Goal: Task Accomplishment & Management: Manage account settings

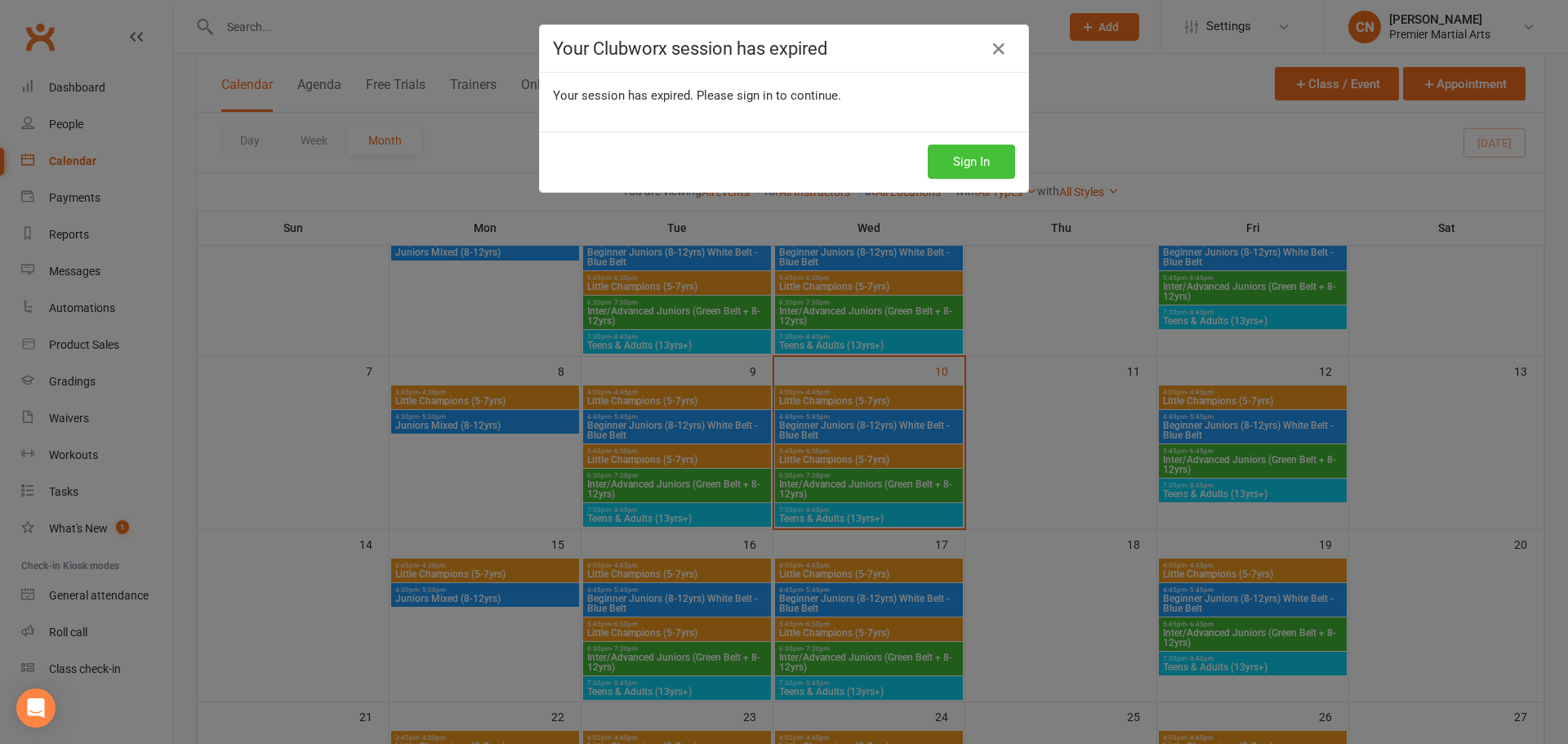
click at [950, 154] on button "Sign In" at bounding box center [972, 161] width 88 height 34
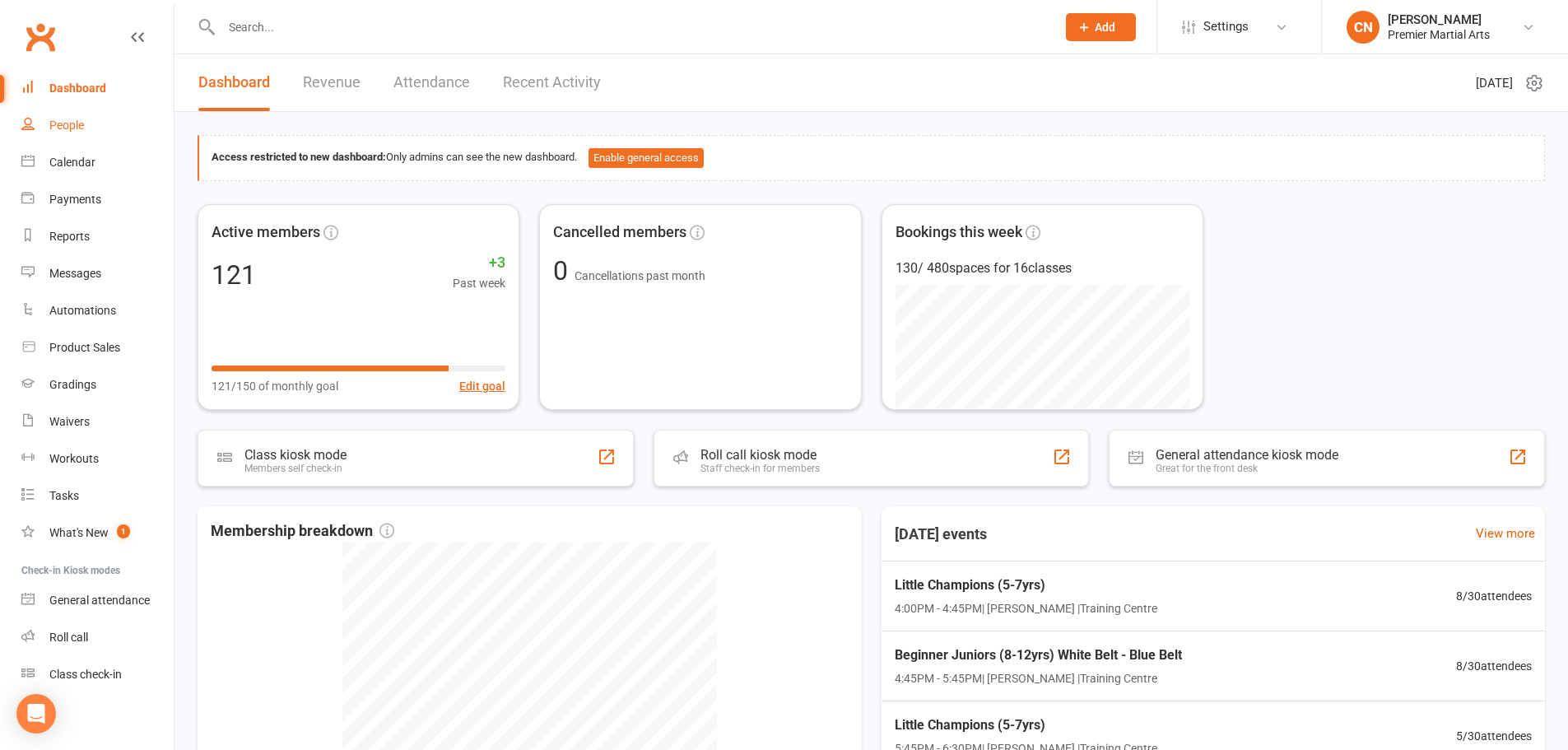
click at [85, 118] on link "People" at bounding box center [98, 125] width 152 height 37
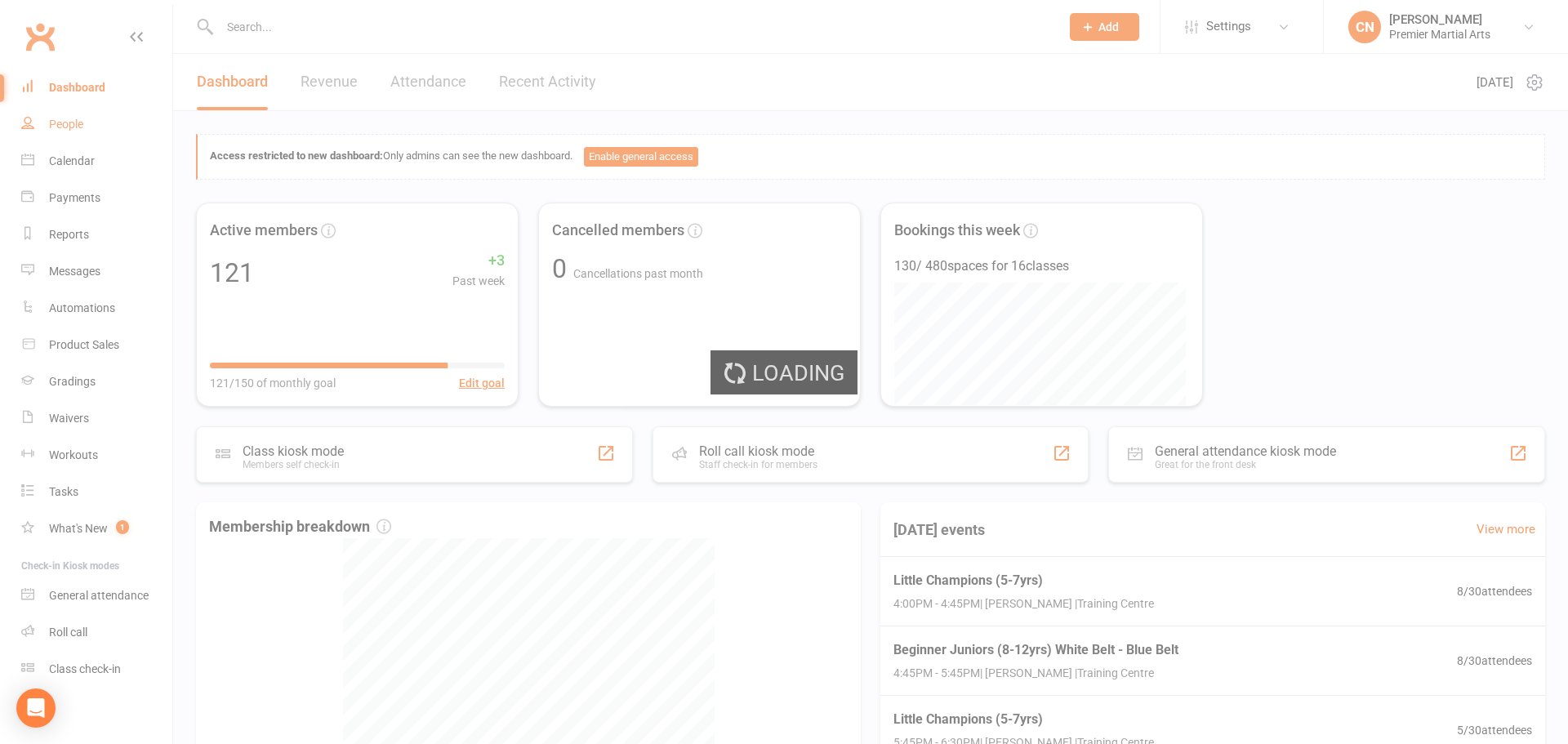
select select "100"
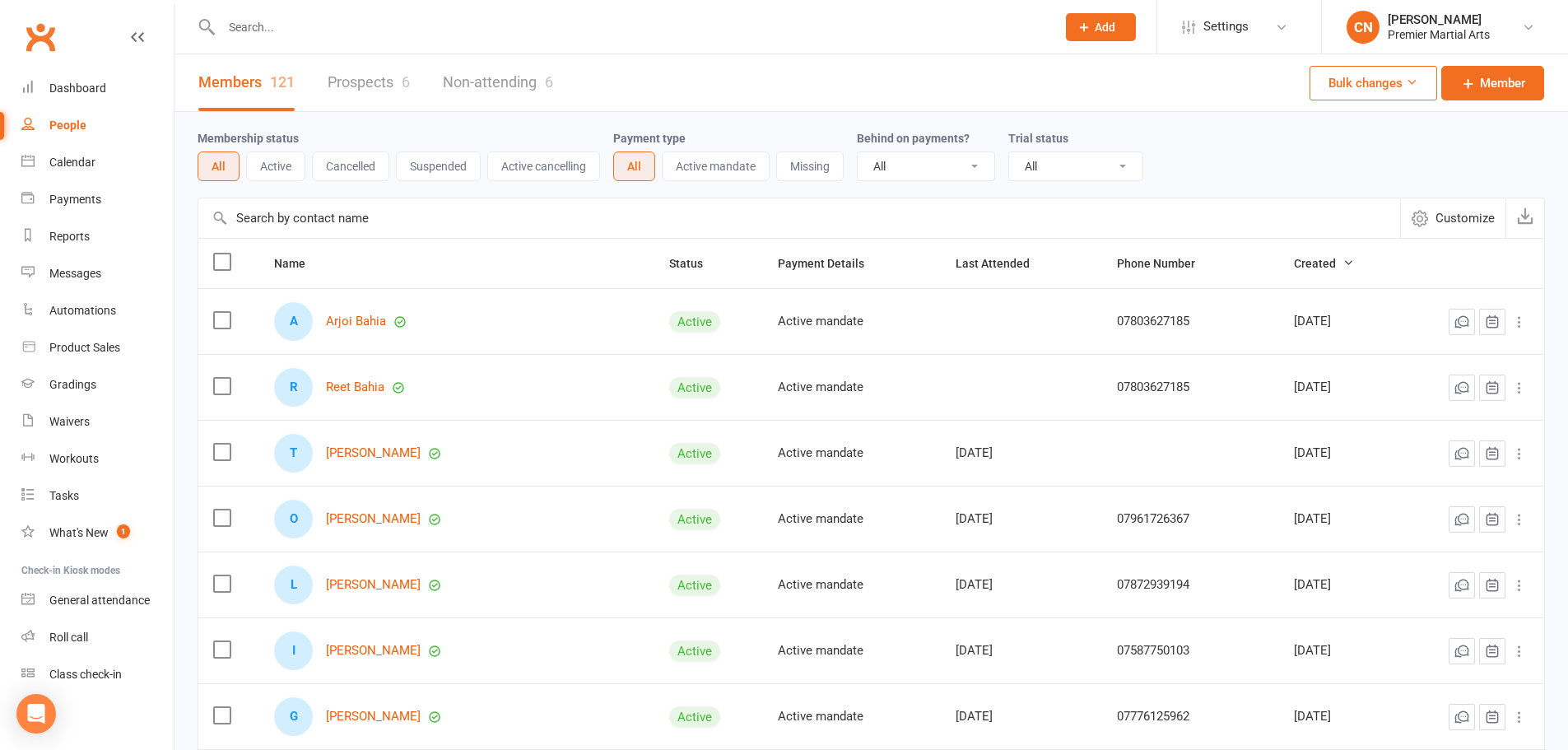
click at [370, 84] on link "Prospects 6" at bounding box center [368, 83] width 83 height 57
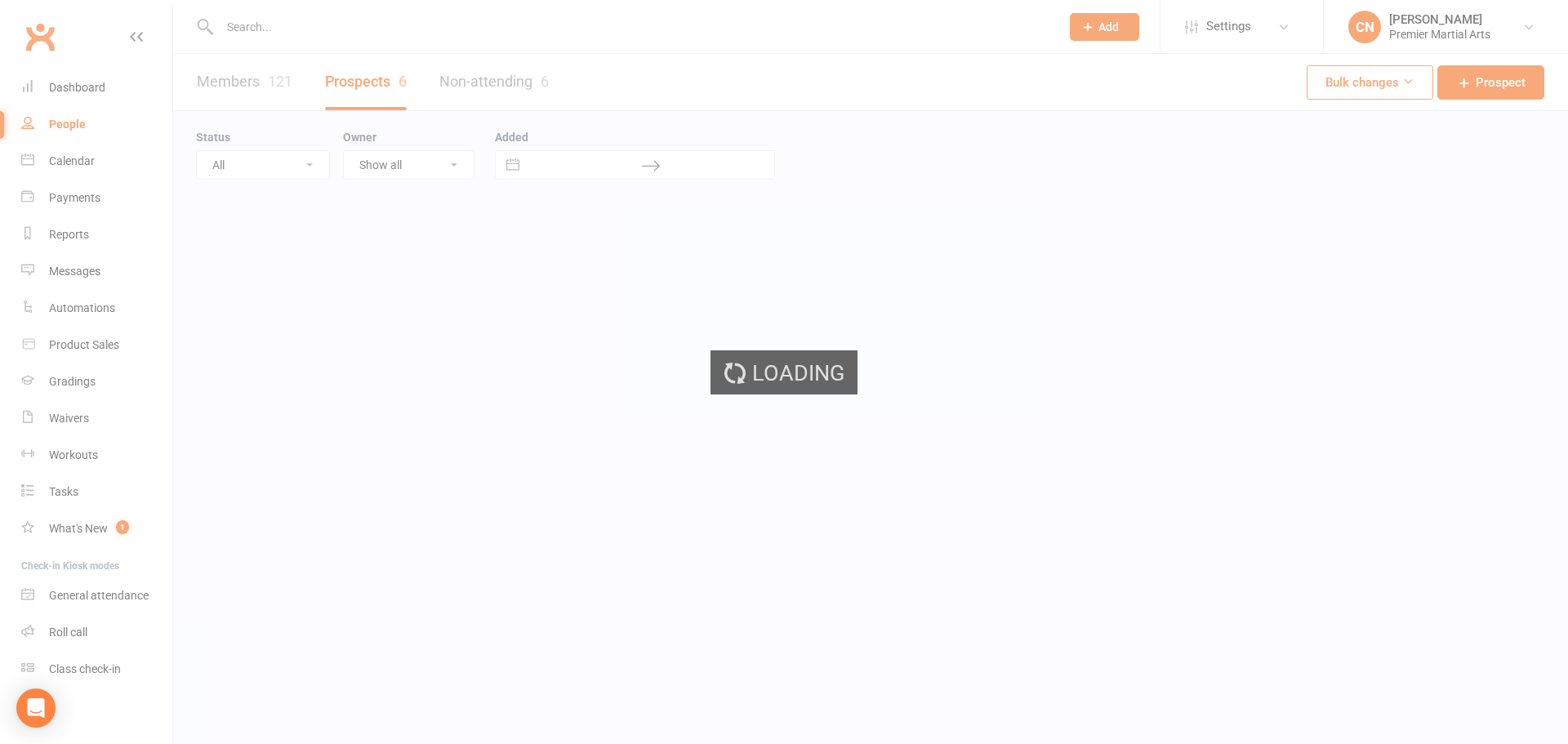
select select "100"
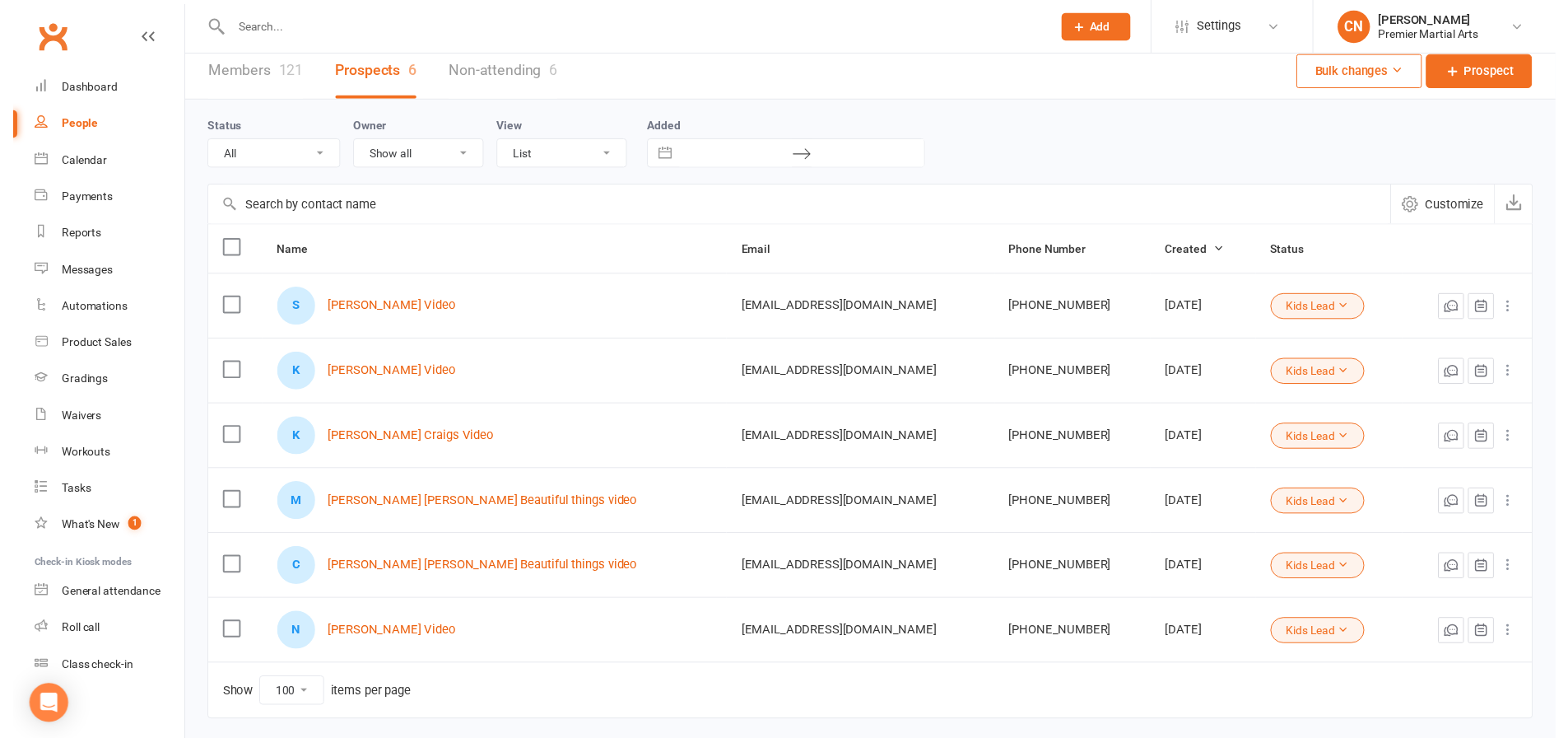
scroll to position [80, 0]
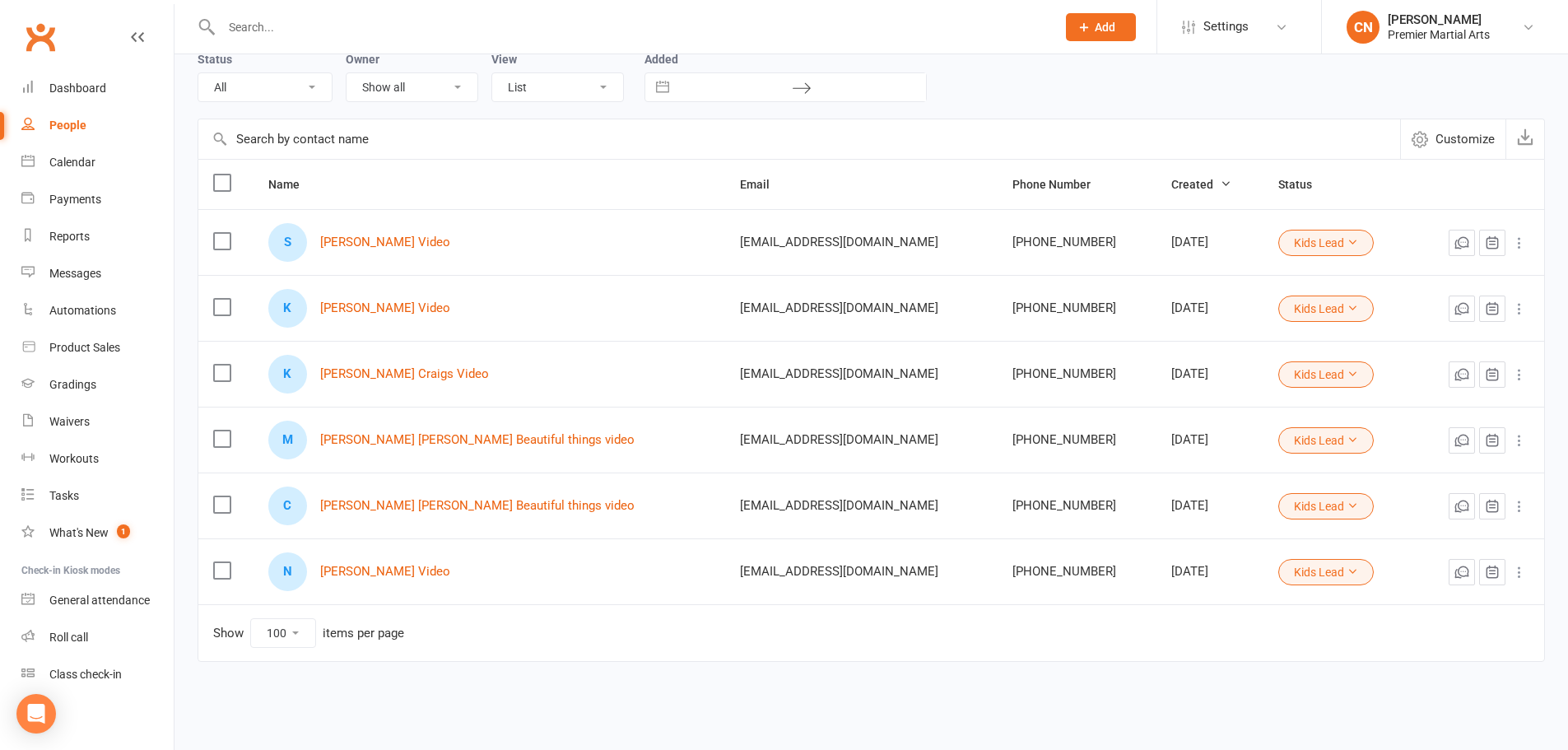
click at [218, 516] on td at bounding box center [226, 505] width 55 height 66
click at [222, 509] on label at bounding box center [221, 504] width 16 height 16
click at [222, 497] on input "checkbox" at bounding box center [221, 497] width 16 height 0
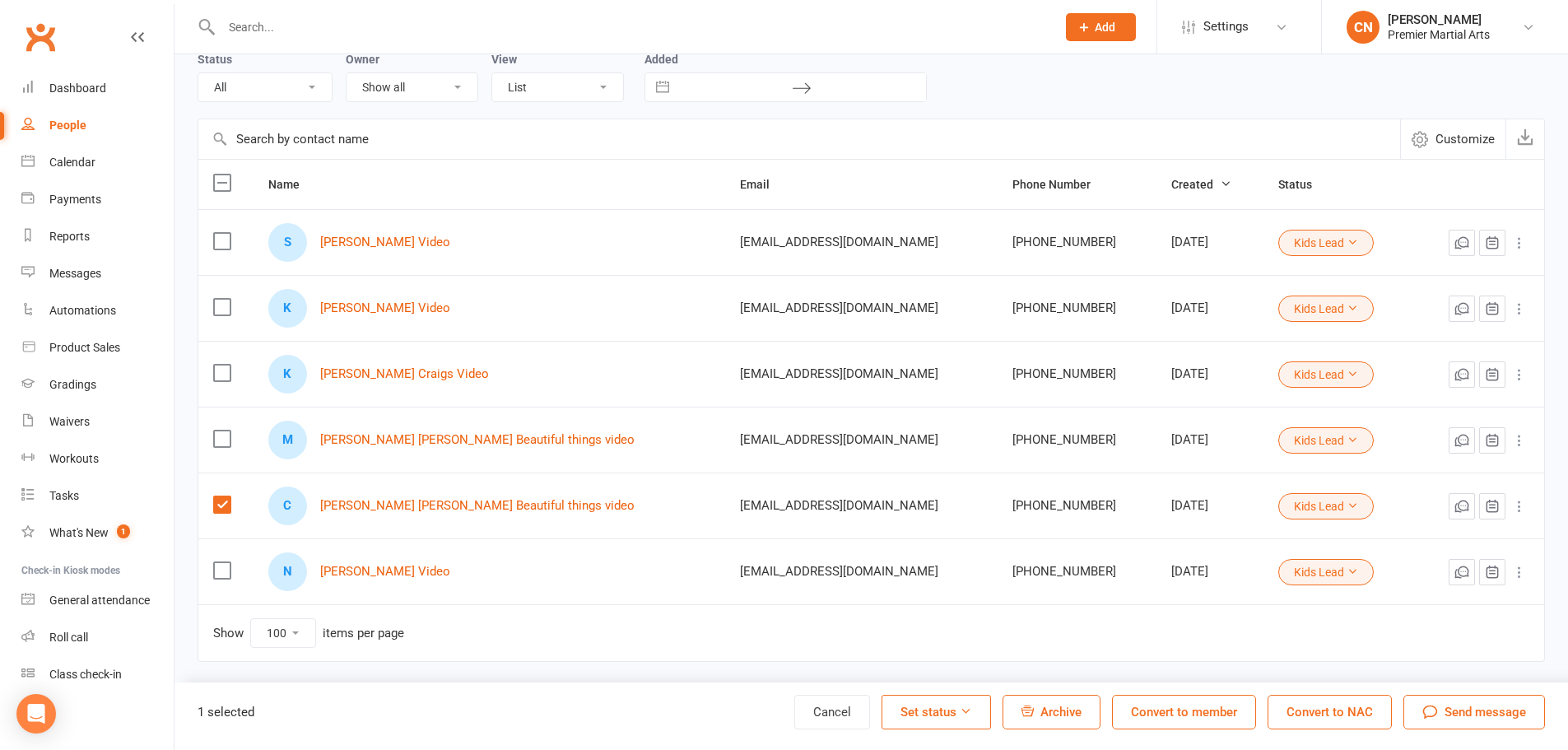
click at [1061, 717] on span "Archive" at bounding box center [1061, 712] width 41 height 15
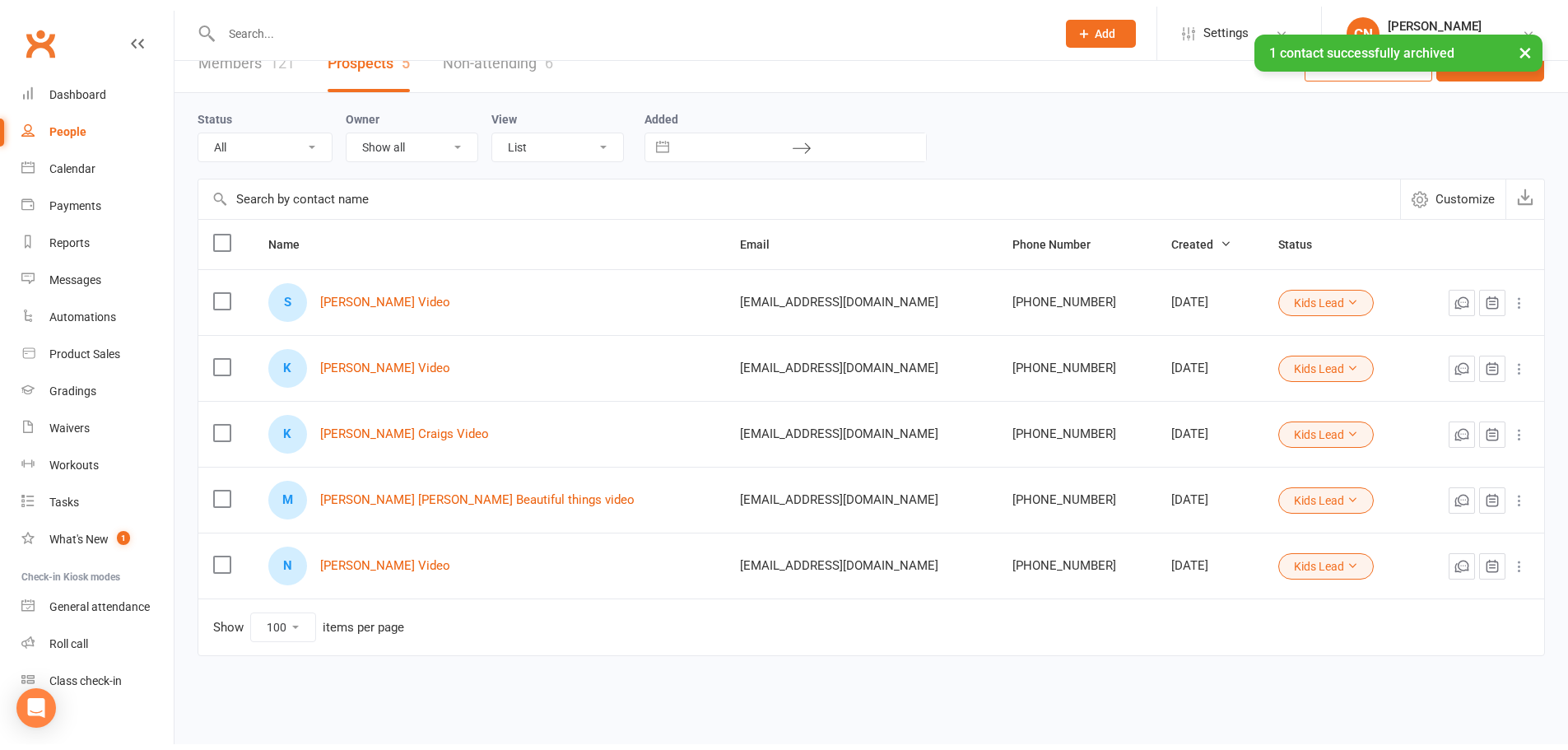
scroll to position [14, 0]
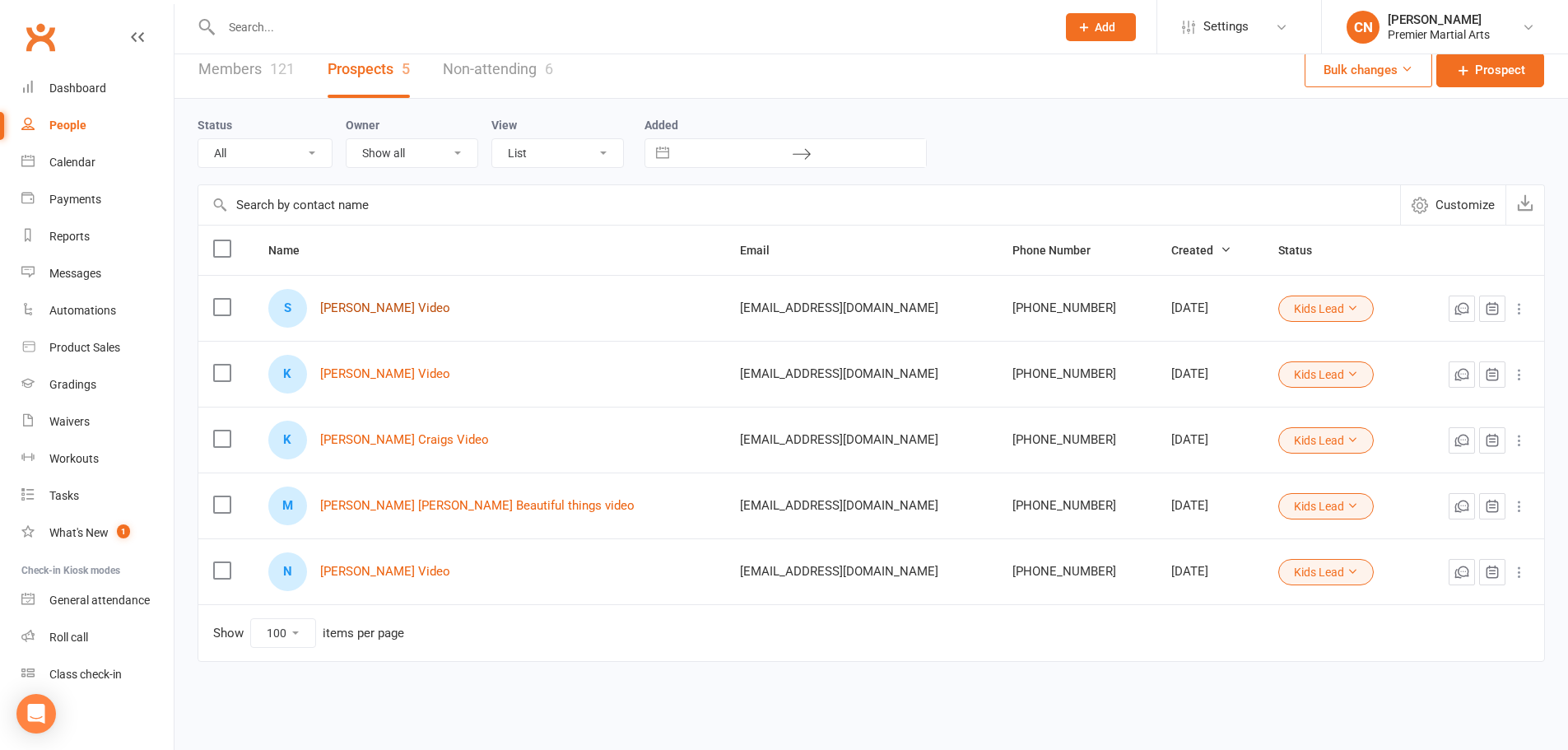
click at [416, 312] on link "[PERSON_NAME] Video" at bounding box center [385, 308] width 130 height 14
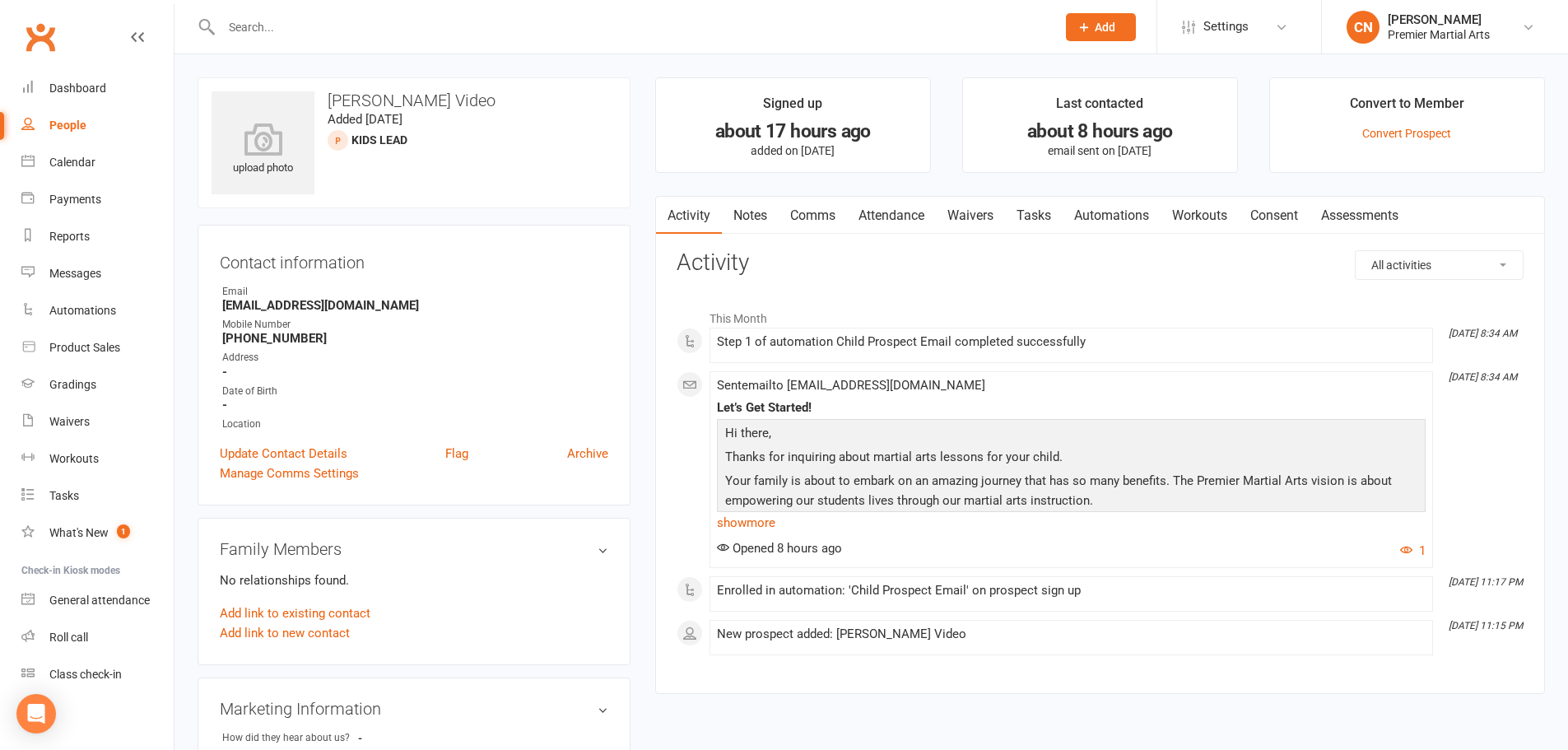
click at [59, 127] on div "People" at bounding box center [67, 125] width 37 height 13
select select "100"
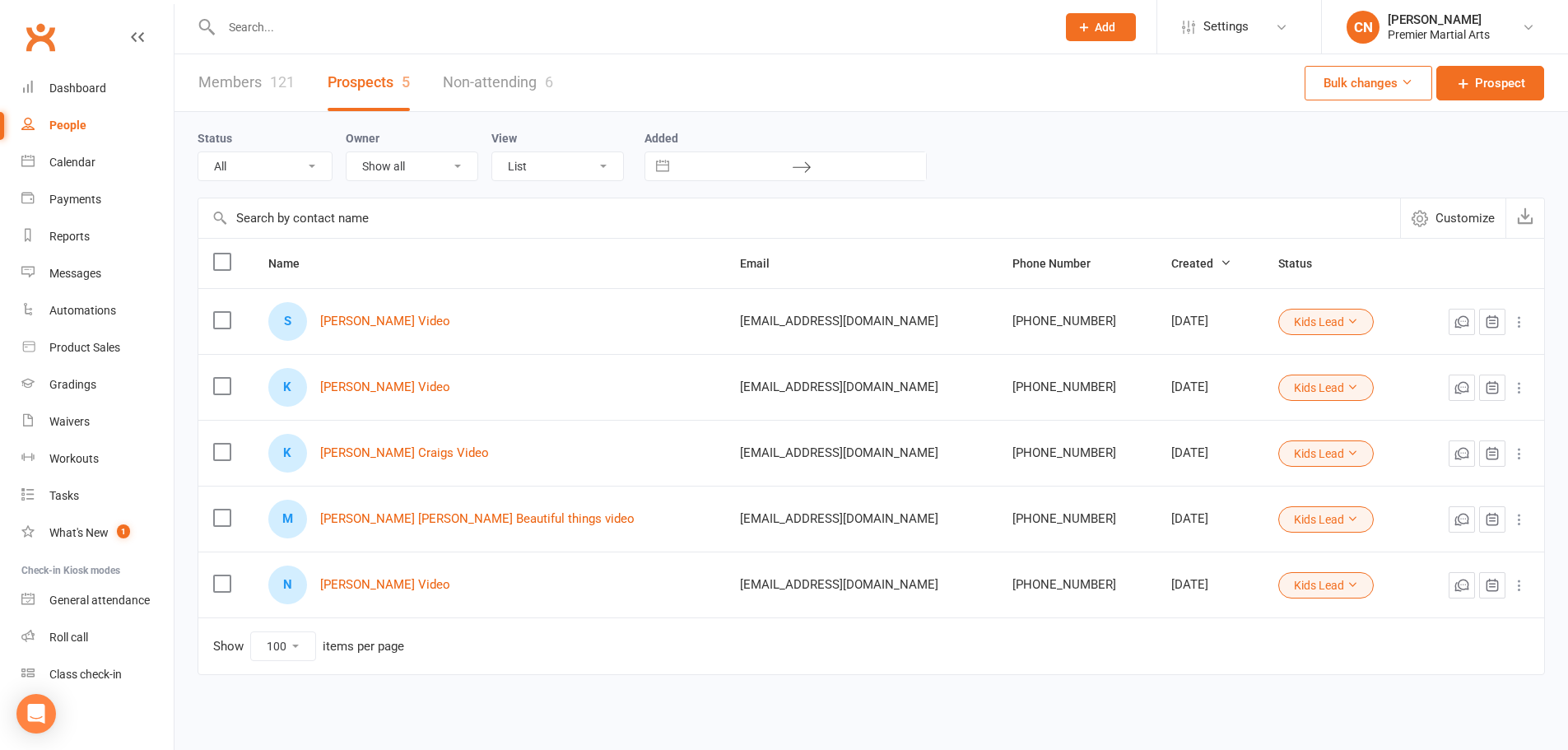
click at [1069, 727] on div "Members 121 Prospects 5 Non-attending 6 Bulk changes Prospect Status All (No st…" at bounding box center [872, 396] width 1394 height 684
click at [1068, 713] on div "Members 121 Prospects 5 Non-attending 6 Bulk changes Prospect Status All (No st…" at bounding box center [872, 396] width 1394 height 684
click at [479, 525] on link "[PERSON_NAME] [PERSON_NAME] Beautiful things video" at bounding box center [477, 518] width 314 height 14
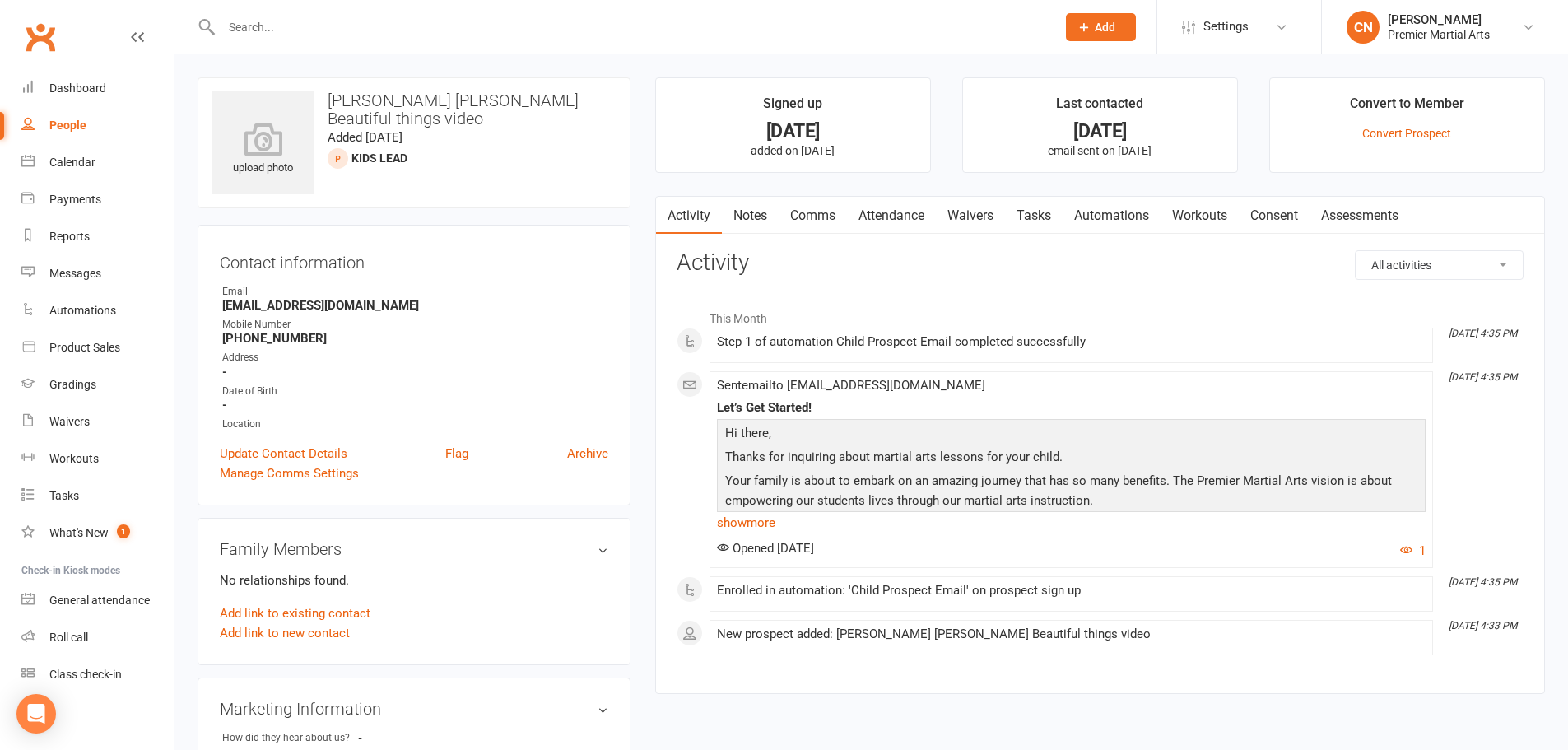
select select "100"
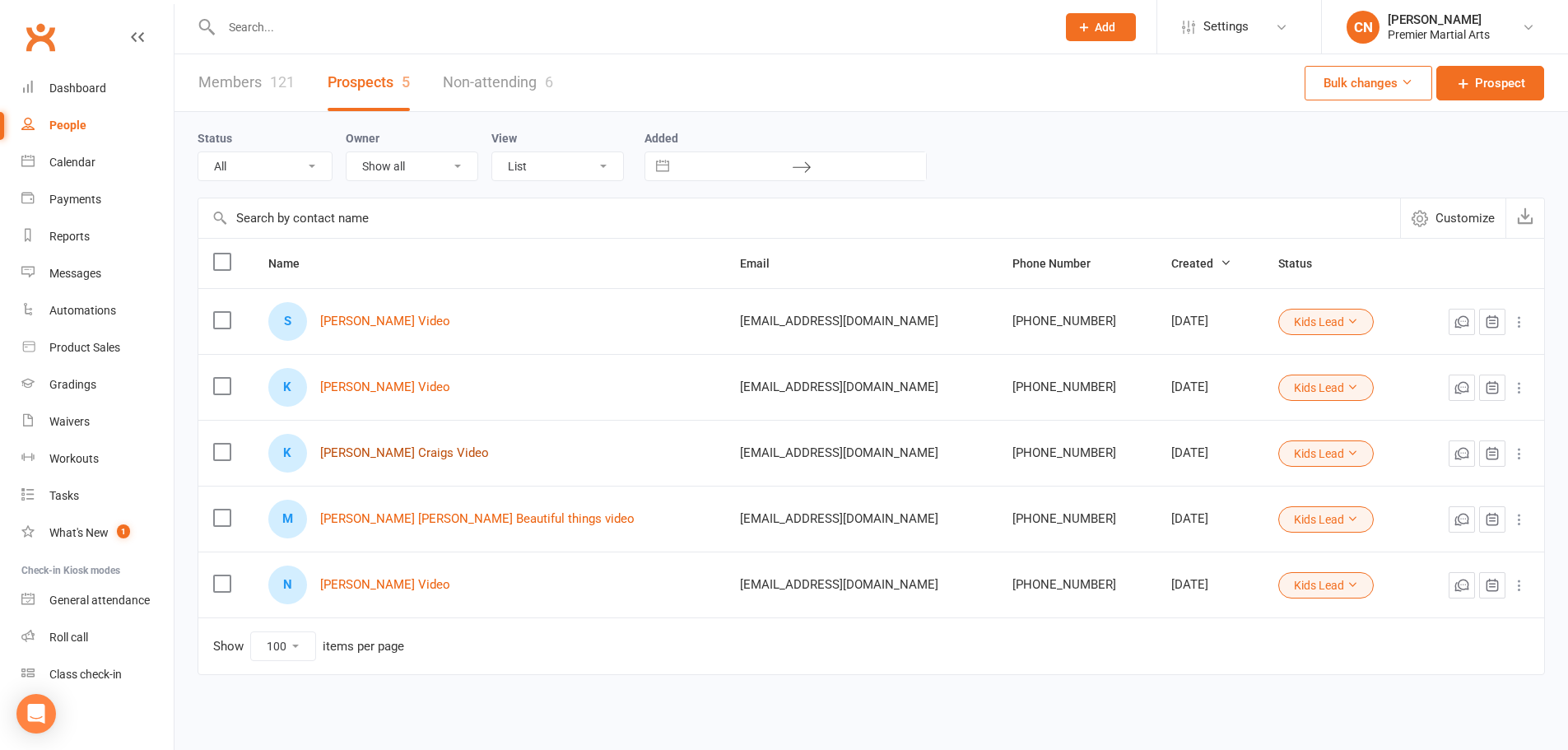
click at [393, 459] on link "[PERSON_NAME] Craigs Video" at bounding box center [405, 453] width 169 height 14
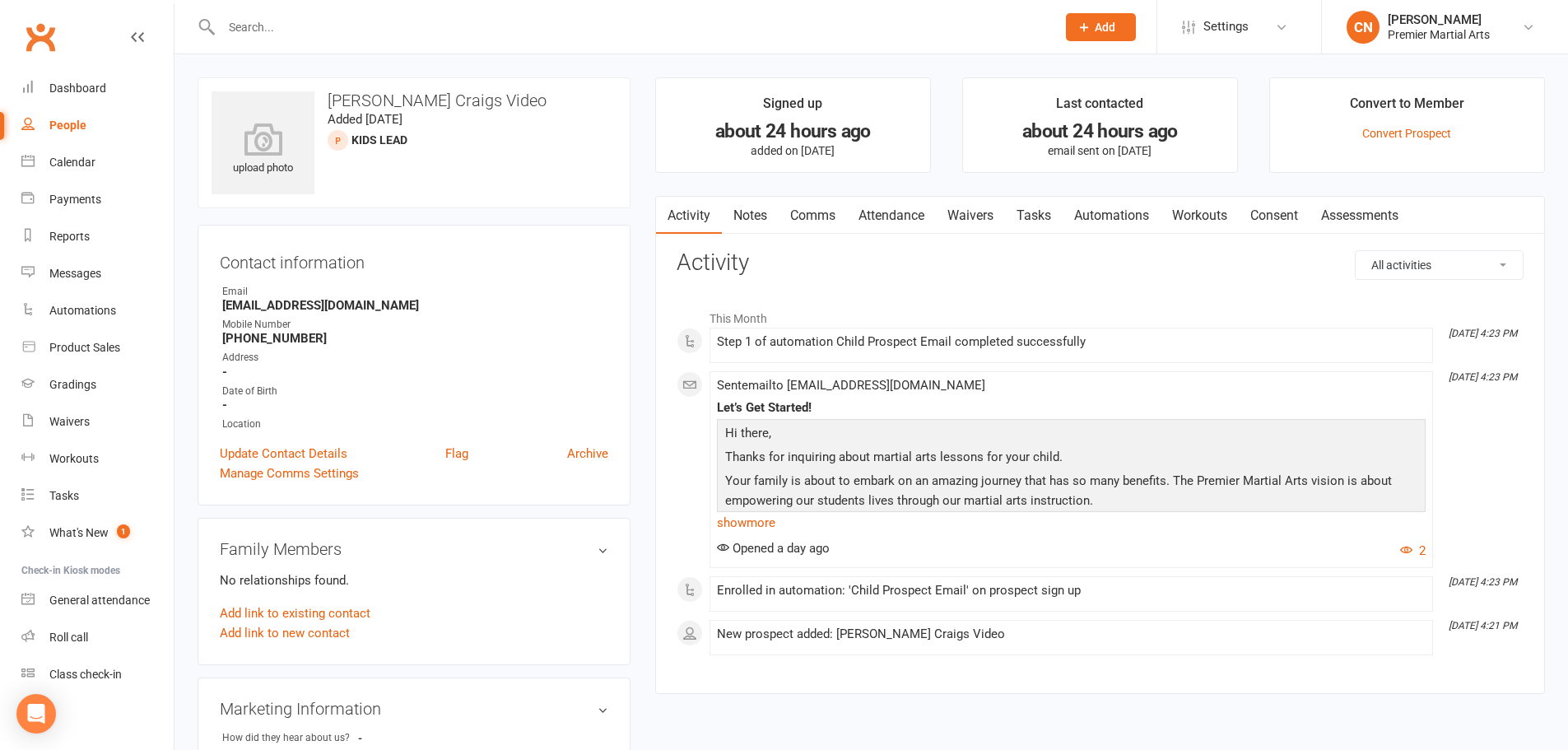
select select "100"
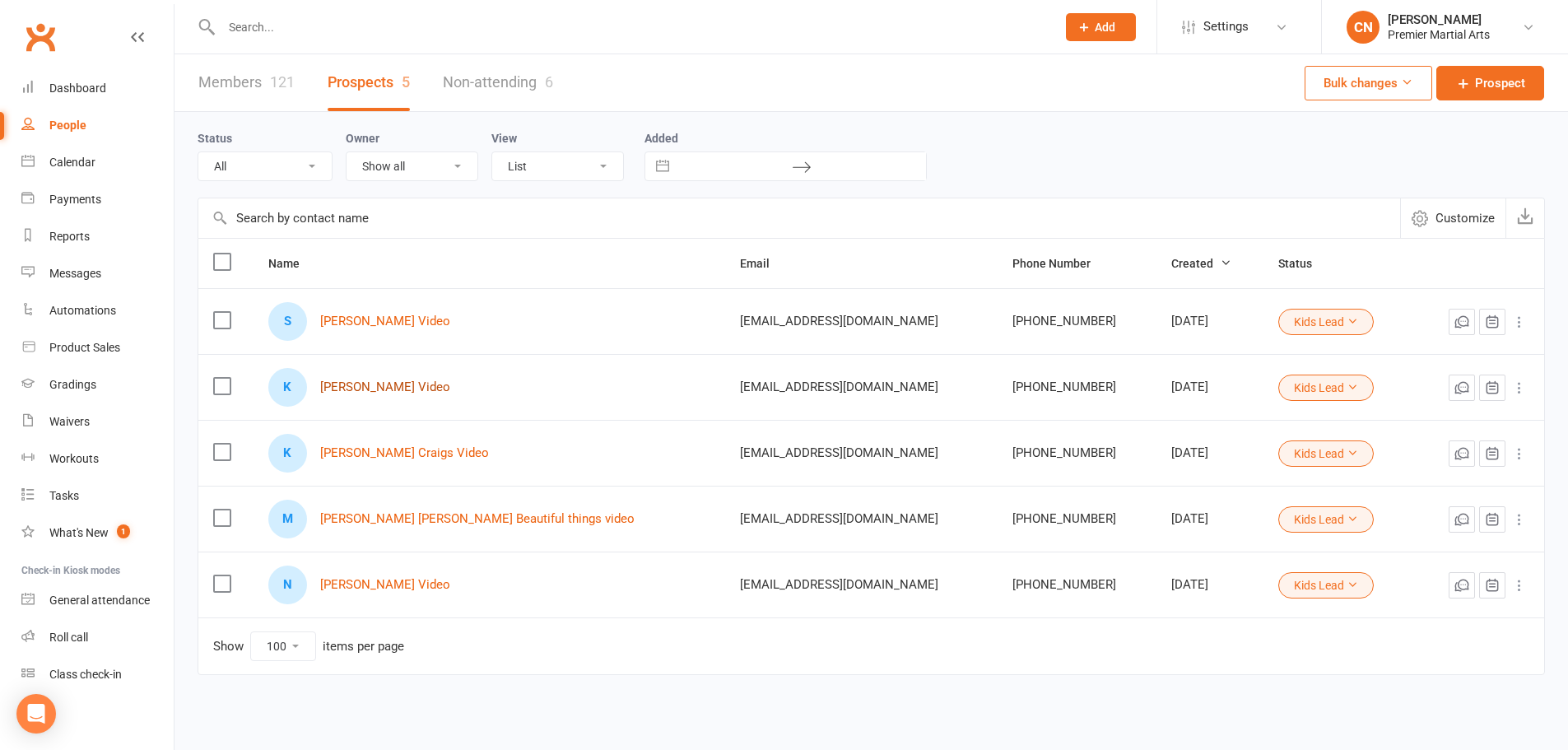
click at [408, 381] on link "[PERSON_NAME] Video" at bounding box center [385, 387] width 130 height 14
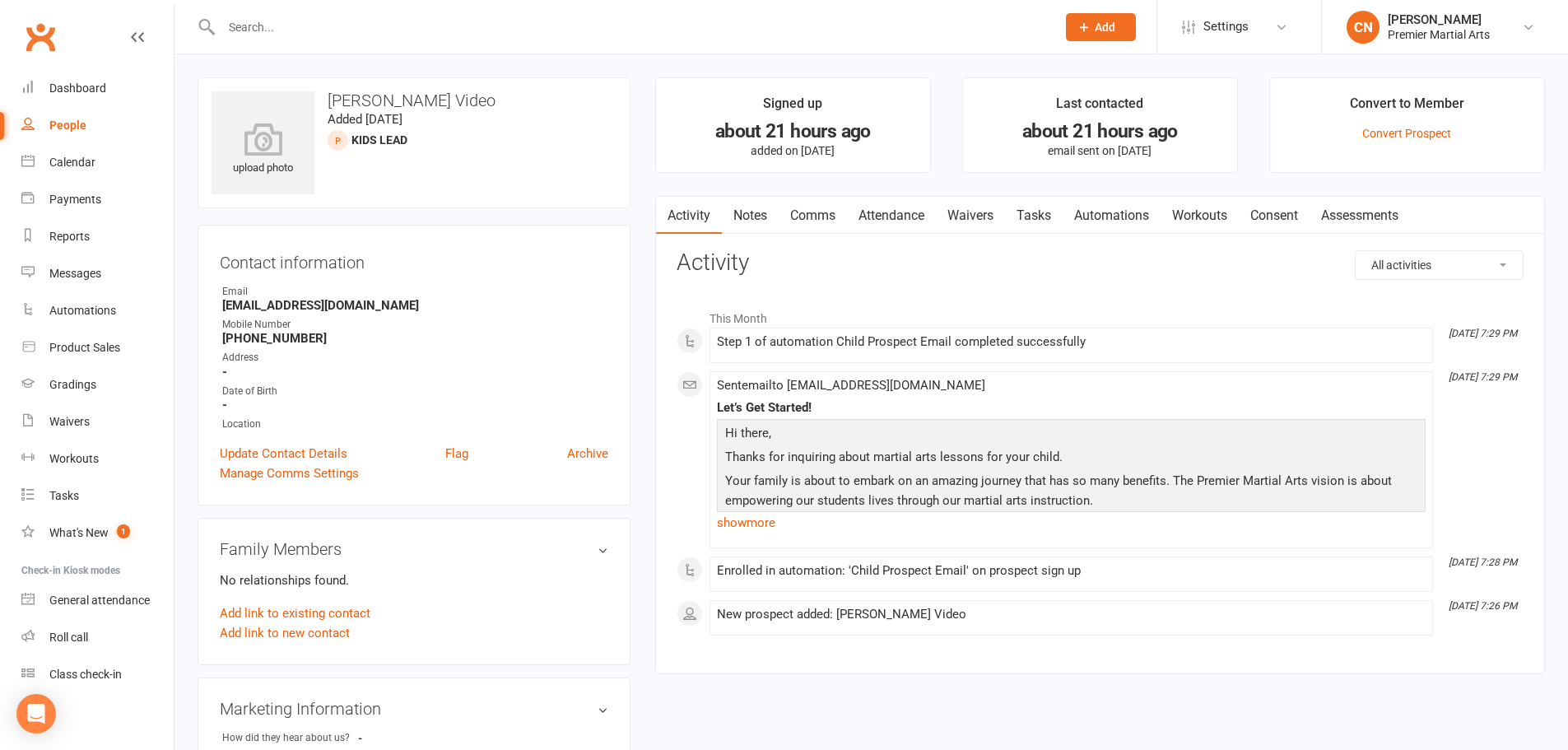
select select "100"
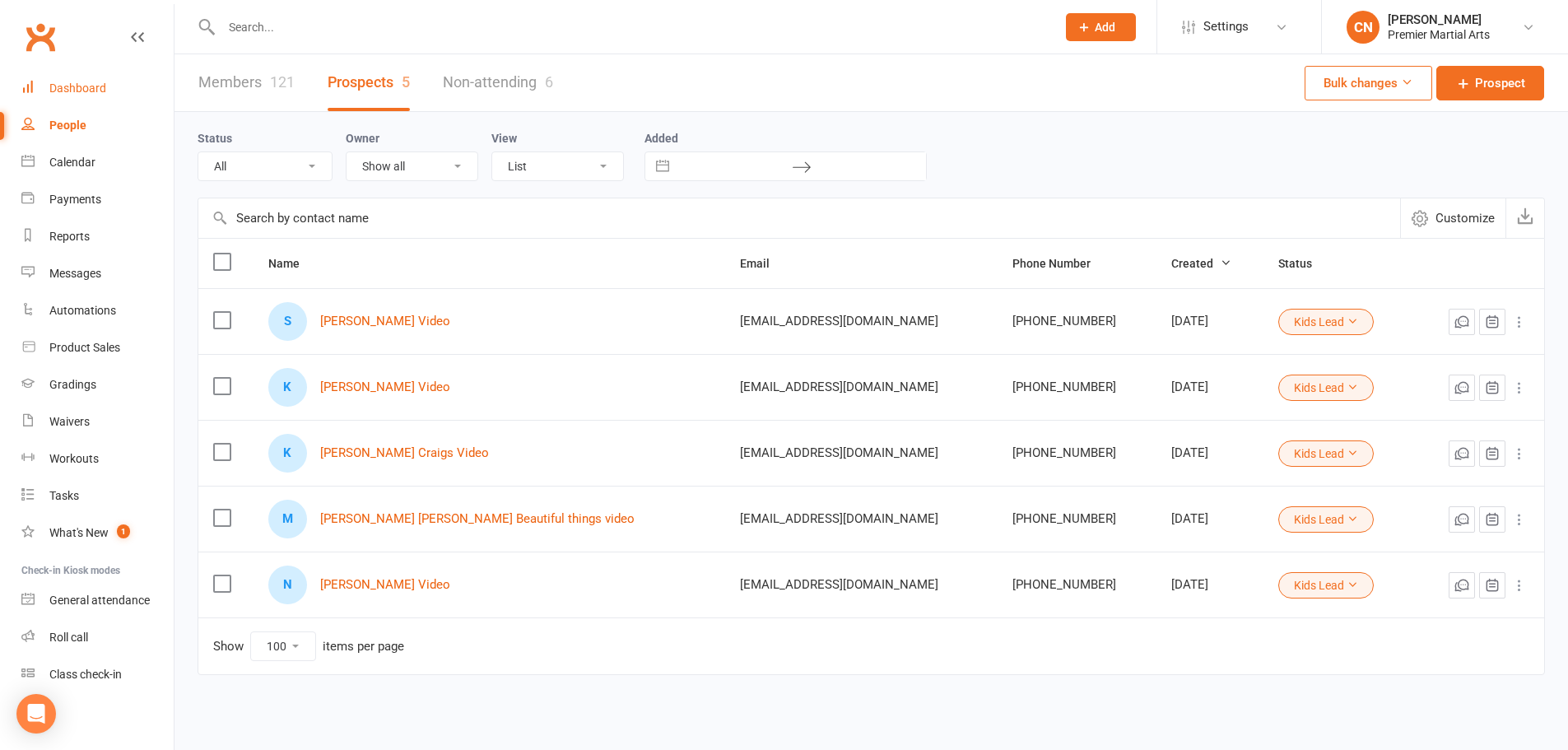
click at [72, 87] on div "Dashboard" at bounding box center [78, 88] width 57 height 13
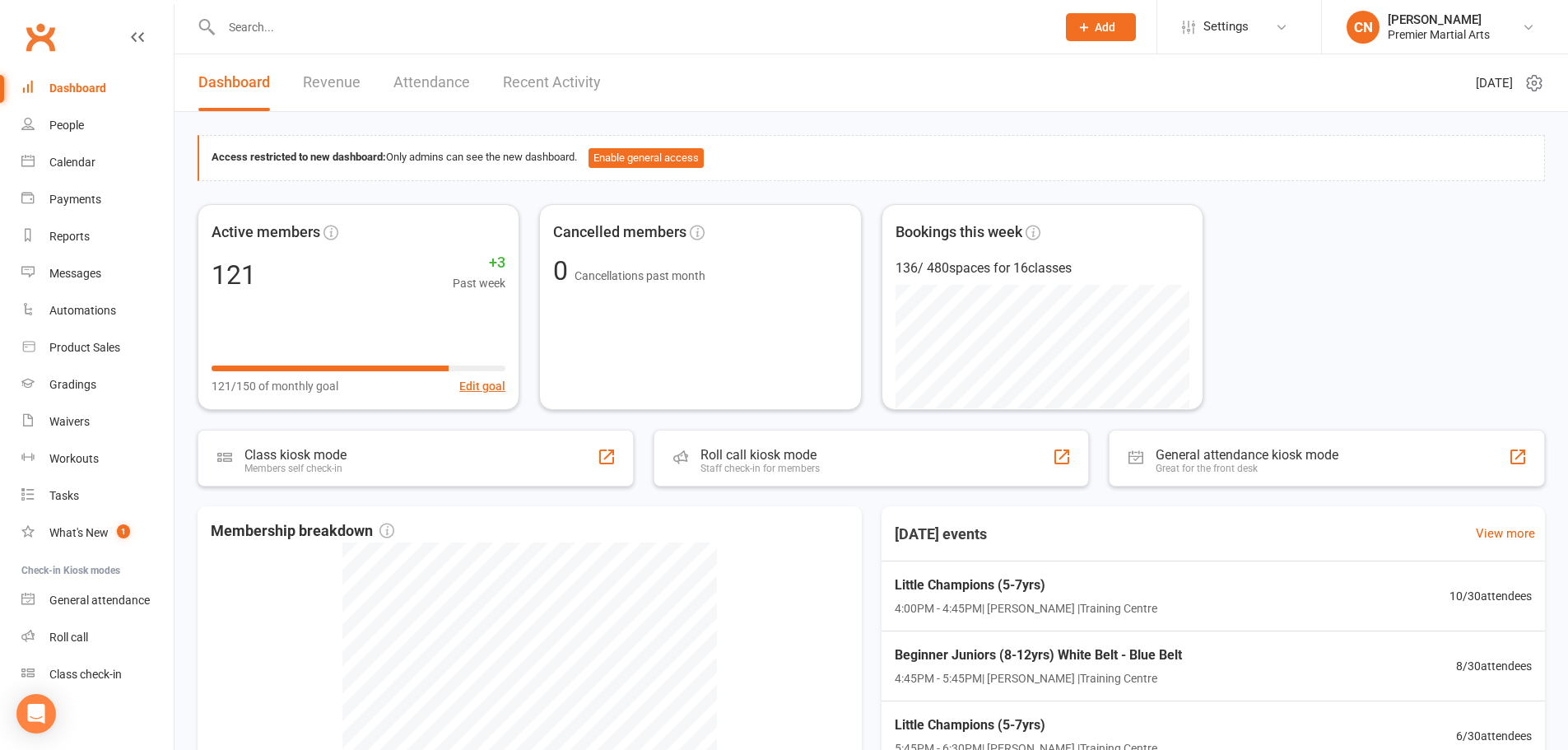
click at [1032, 602] on span "4:00PM - 4:45PM | [PERSON_NAME] | Training Centre" at bounding box center [1026, 608] width 263 height 18
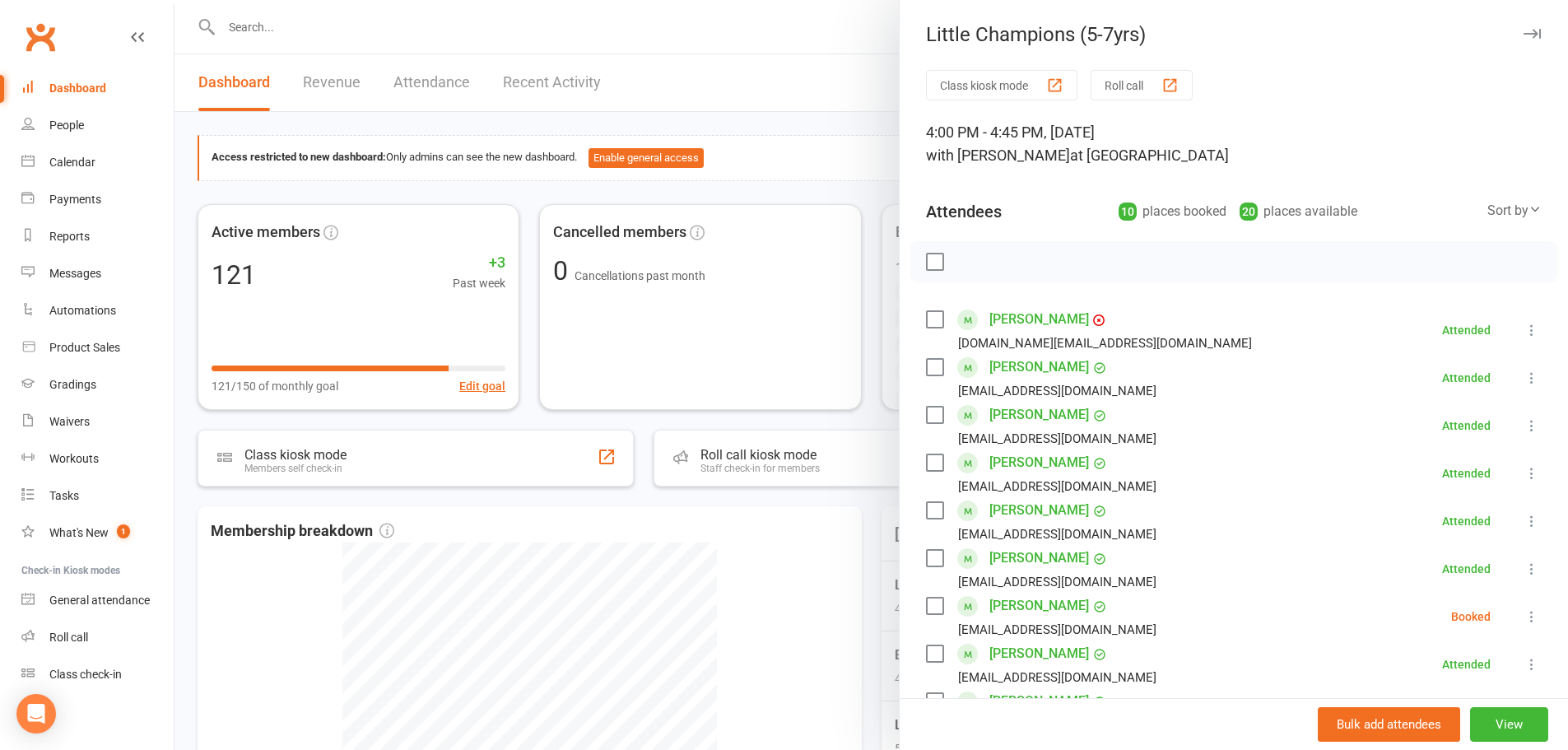
click at [1524, 34] on icon "button" at bounding box center [1533, 33] width 17 height 9
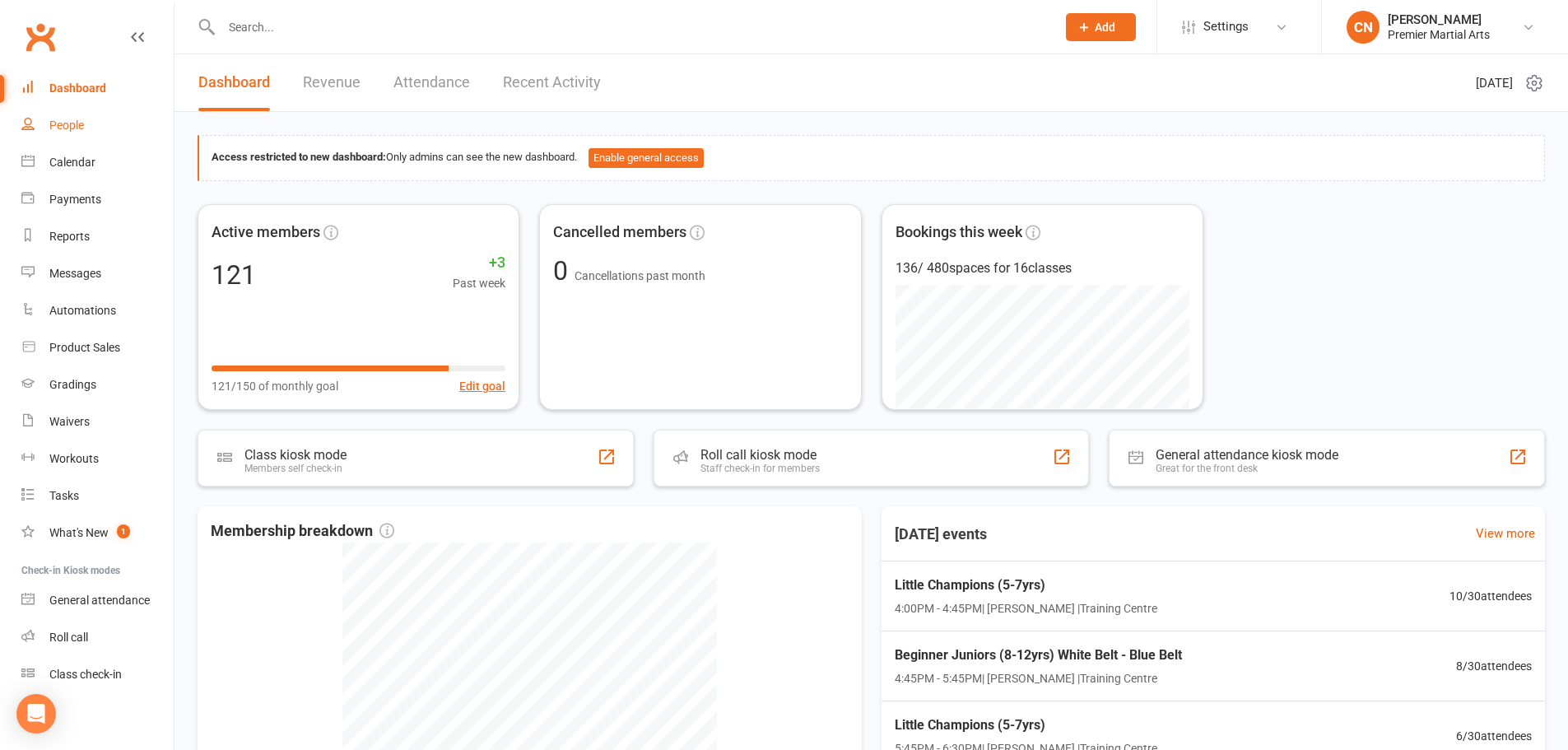
click at [69, 126] on div "People" at bounding box center [66, 125] width 34 height 13
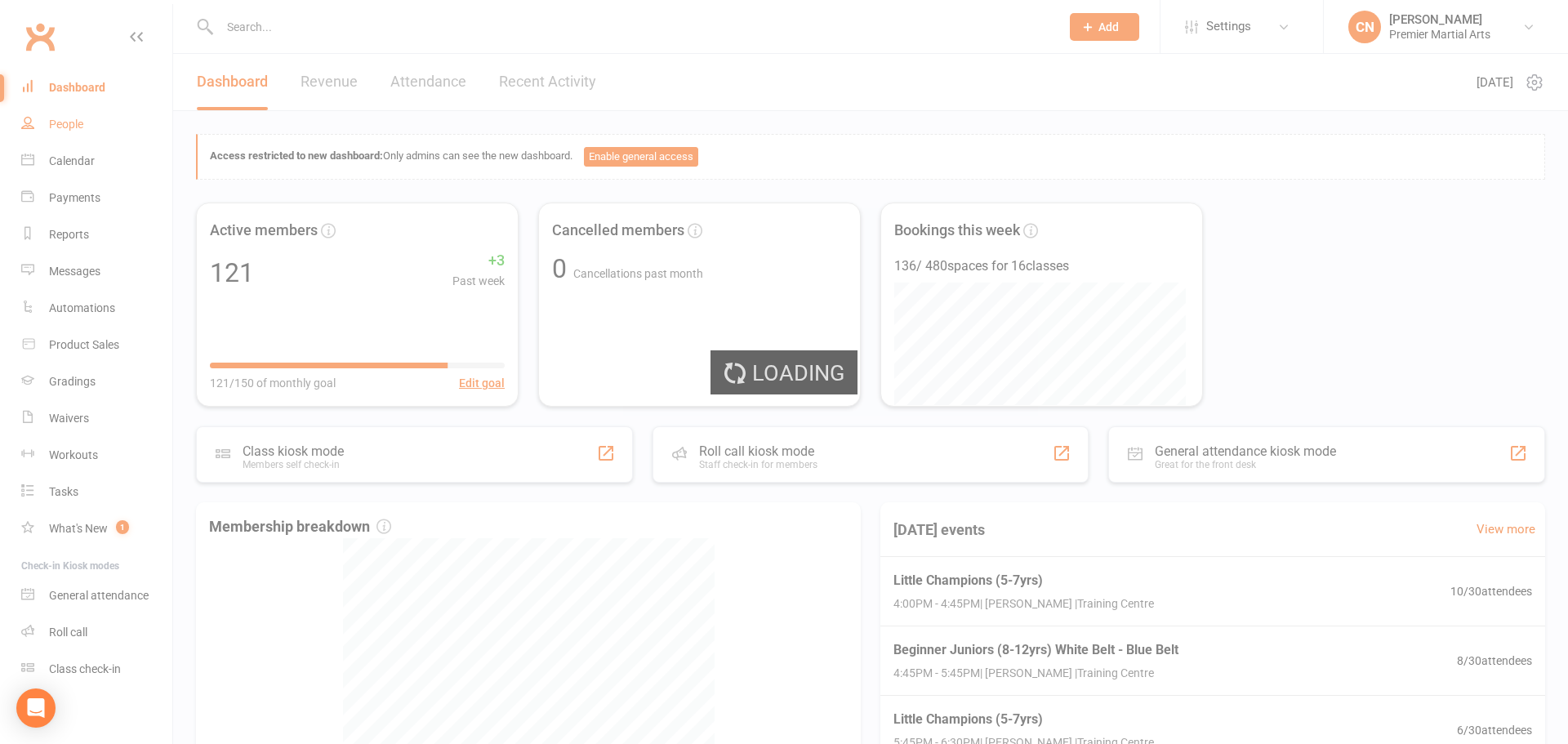
select select "100"
